Goal: Check status: Check status

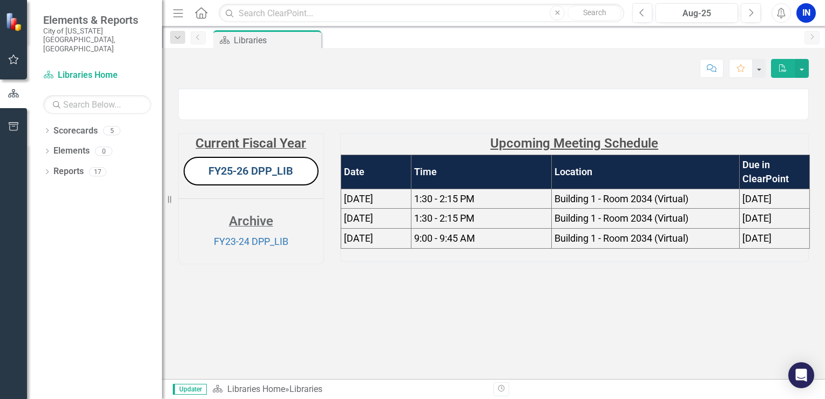
click at [232, 177] on link "FY25-26 DPP_LIB" at bounding box center [250, 170] width 85 height 13
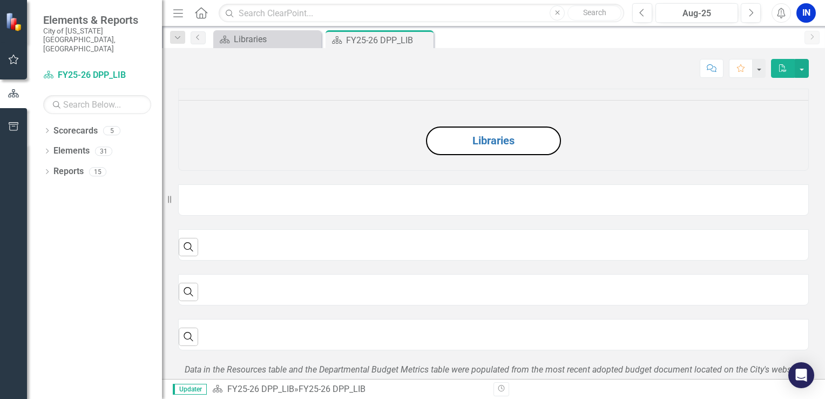
click at [177, 14] on icon "Menu" at bounding box center [178, 12] width 14 height 11
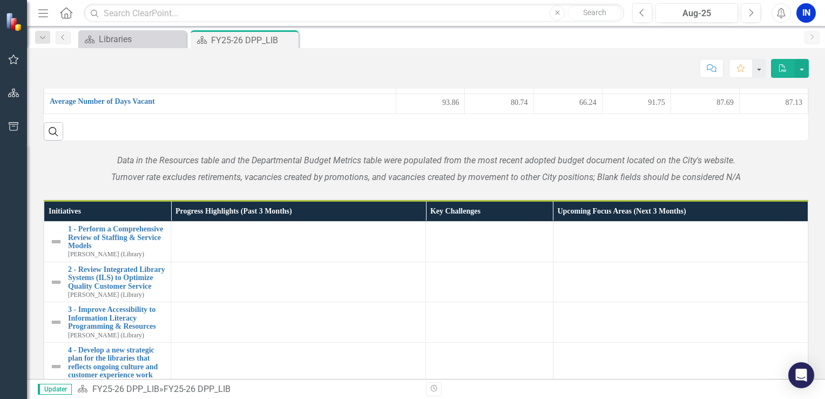
scroll to position [1080, 0]
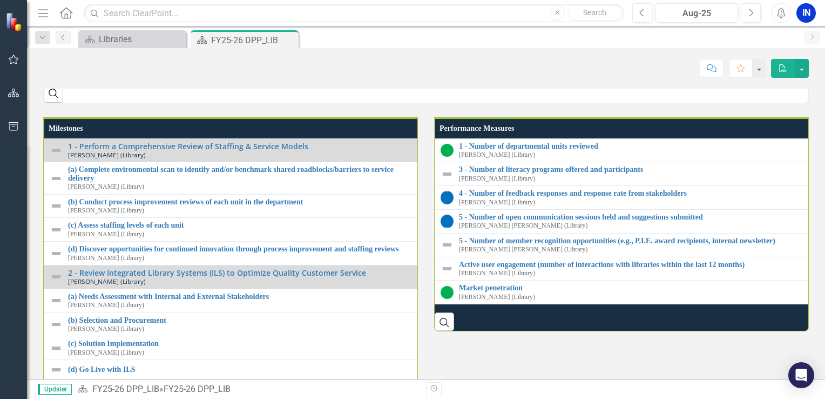
click at [689, 23] on div "Menu Home Search Close Search Previous Aug-25 Next Alerts IN User Edit Profile …" at bounding box center [426, 13] width 798 height 26
click at [694, 18] on div "Aug-25" at bounding box center [696, 13] width 75 height 13
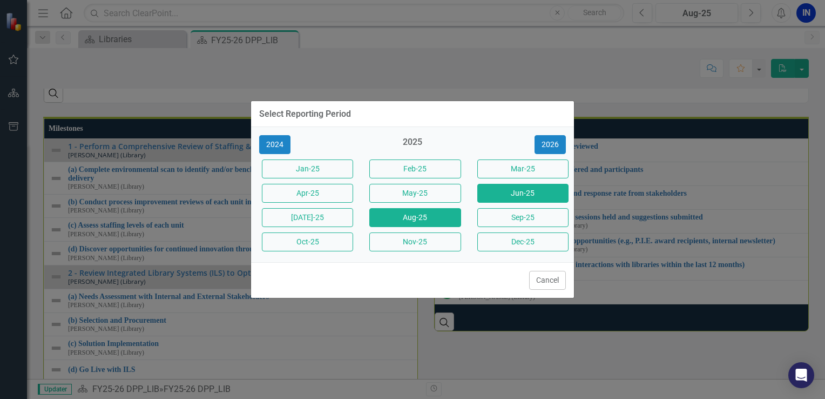
click at [529, 192] on button "Jun-25" at bounding box center [522, 193] width 91 height 19
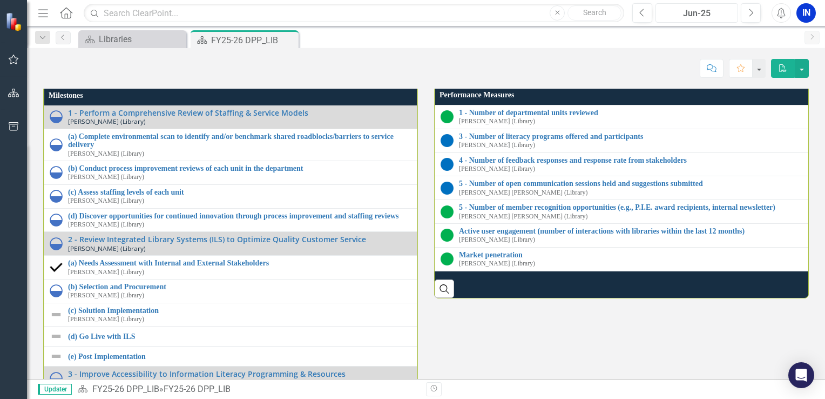
scroll to position [1478, 0]
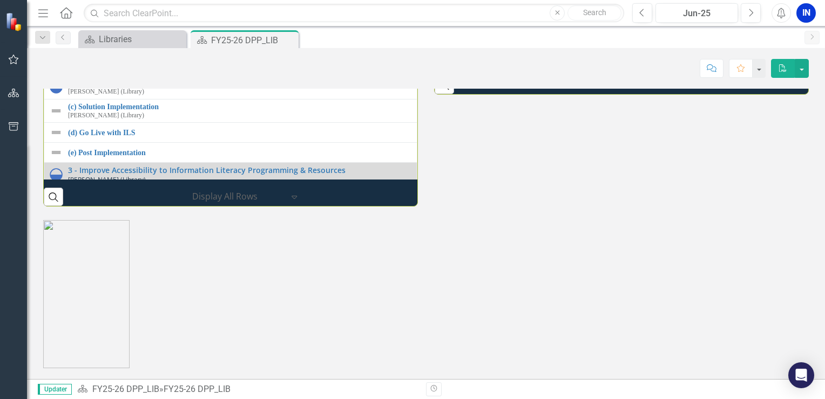
click at [503, 55] on link "Market penetration" at bounding box center [633, 51] width 349 height 8
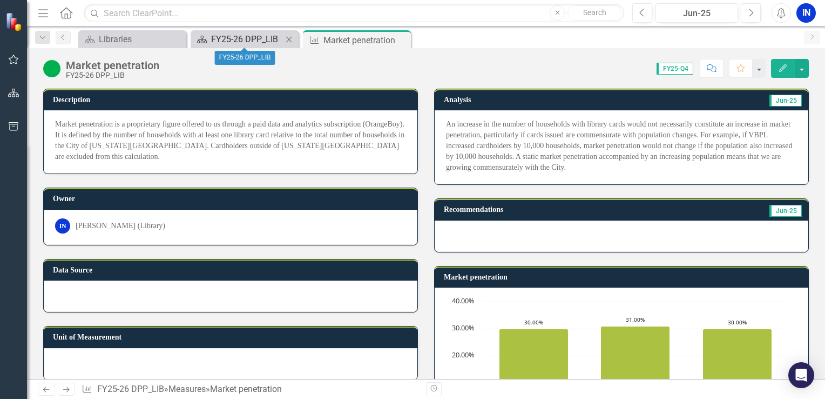
click at [247, 44] on div "FY25-26 DPP_LIB" at bounding box center [246, 39] width 71 height 14
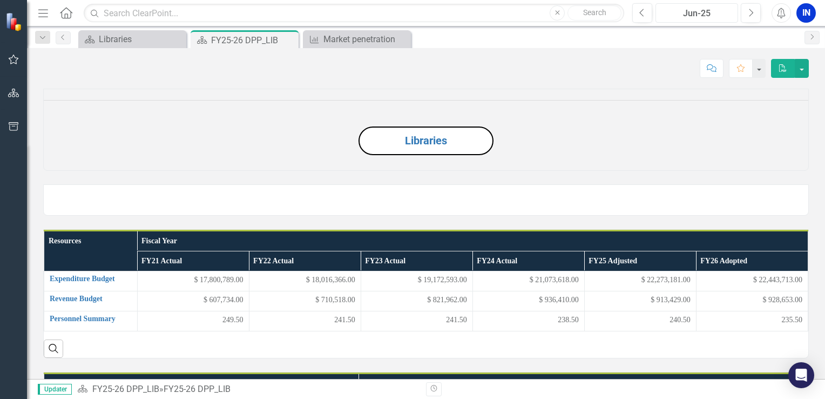
click at [700, 19] on div "Jun-25" at bounding box center [696, 13] width 75 height 13
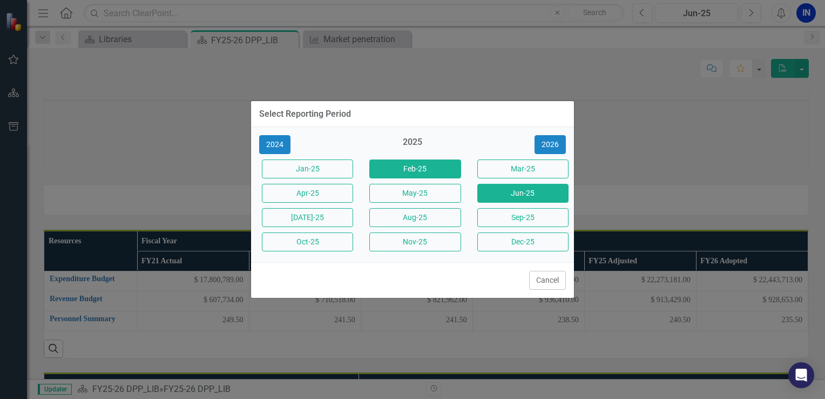
click at [388, 171] on button "Feb-25" at bounding box center [414, 168] width 91 height 19
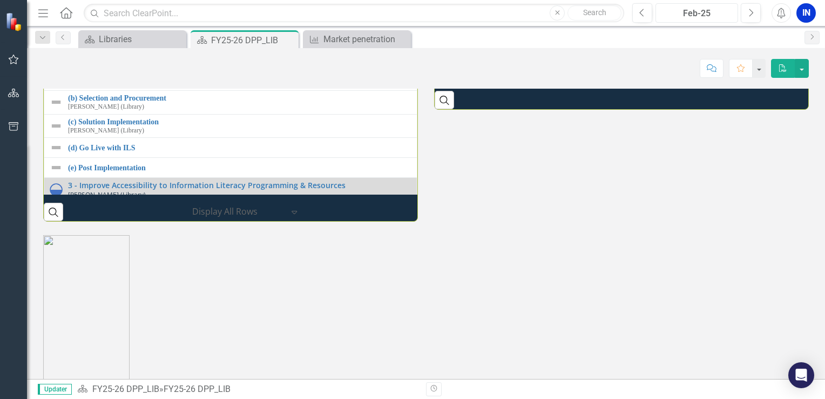
scroll to position [1364, 0]
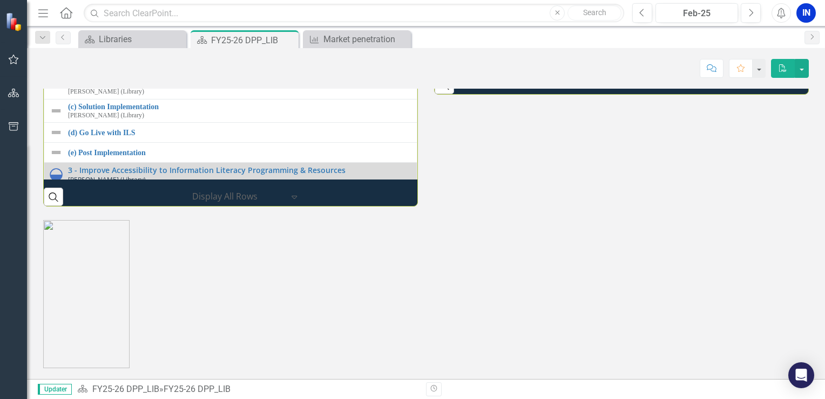
click at [497, 55] on link "Market penetration" at bounding box center [635, 51] width 352 height 8
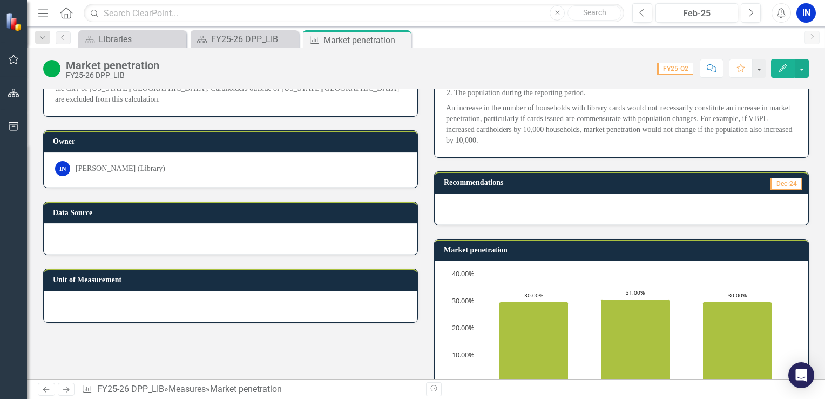
scroll to position [162, 0]
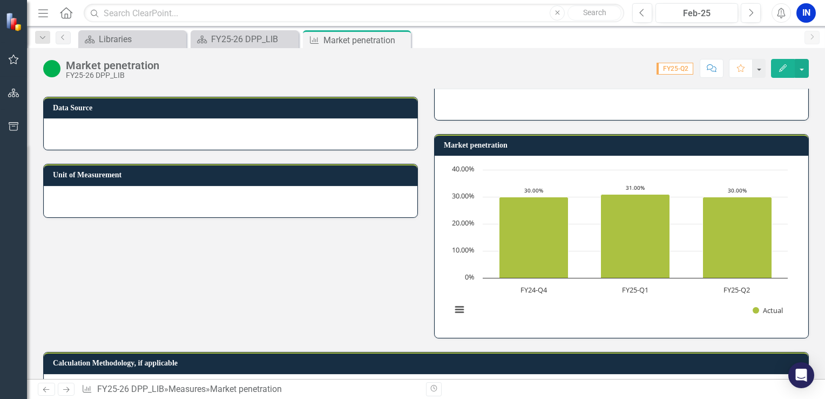
click at [314, 66] on div "Score: N/A FY25-Q2 Completed Comment Favorite Edit" at bounding box center [487, 68] width 644 height 18
click at [242, 44] on div "FY25-26 DPP_LIB" at bounding box center [246, 39] width 71 height 14
